Goal: Transaction & Acquisition: Purchase product/service

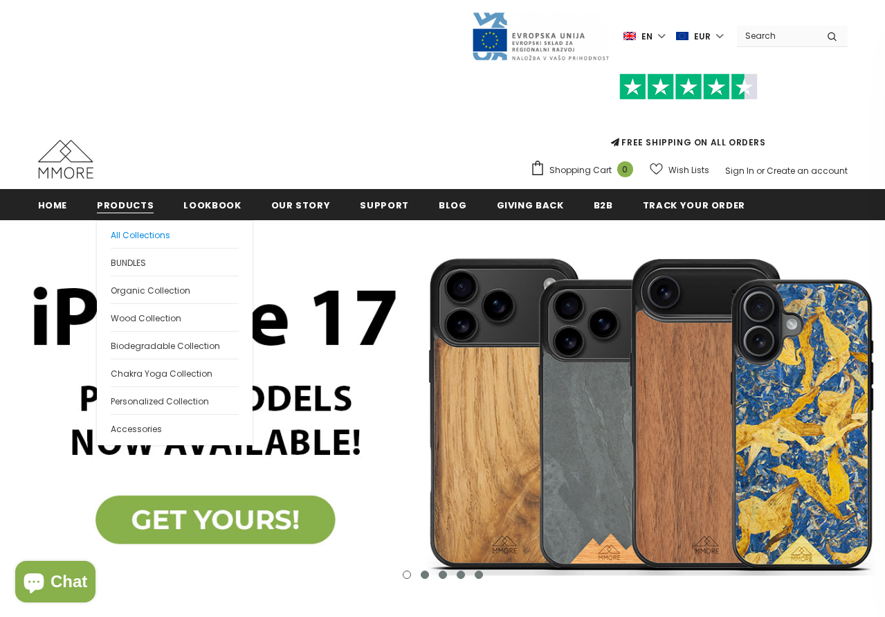
click at [135, 233] on span "All Collections" at bounding box center [141, 235] width 60 height 12
